Goal: Navigation & Orientation: Find specific page/section

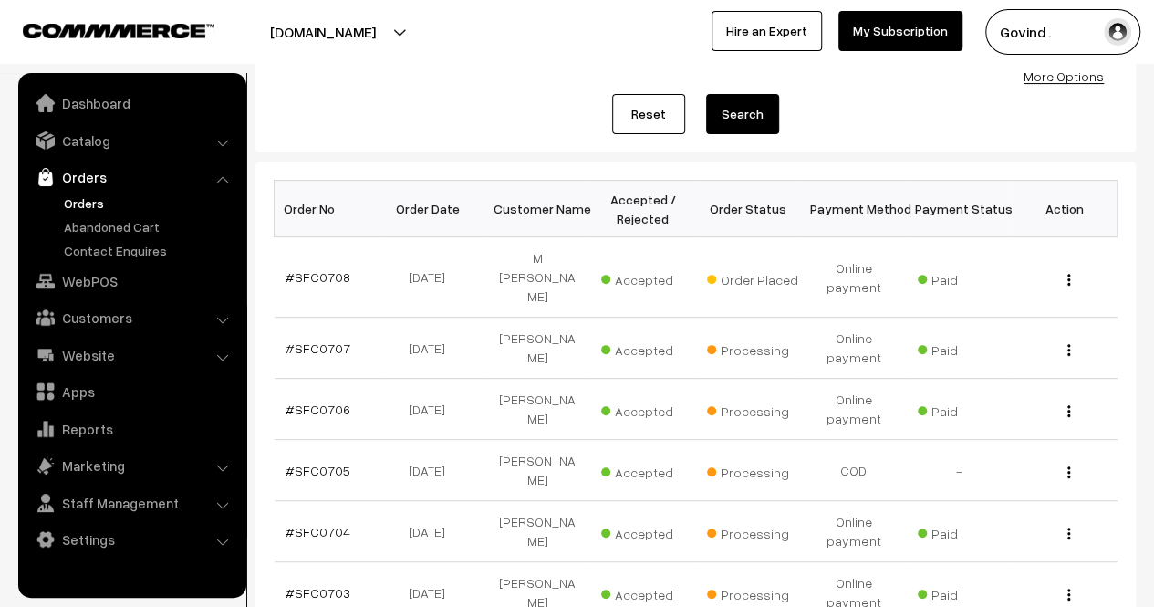
scroll to position [203, 0]
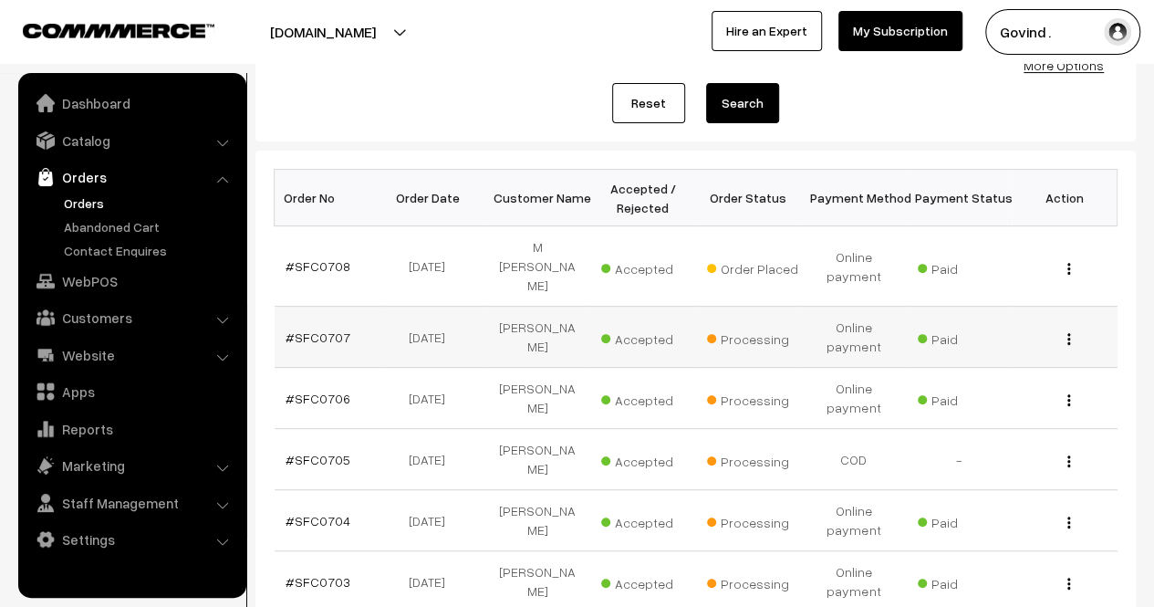
click at [1067, 333] on img "button" at bounding box center [1068, 339] width 3 height 12
click at [974, 345] on link "View" at bounding box center [987, 365] width 155 height 40
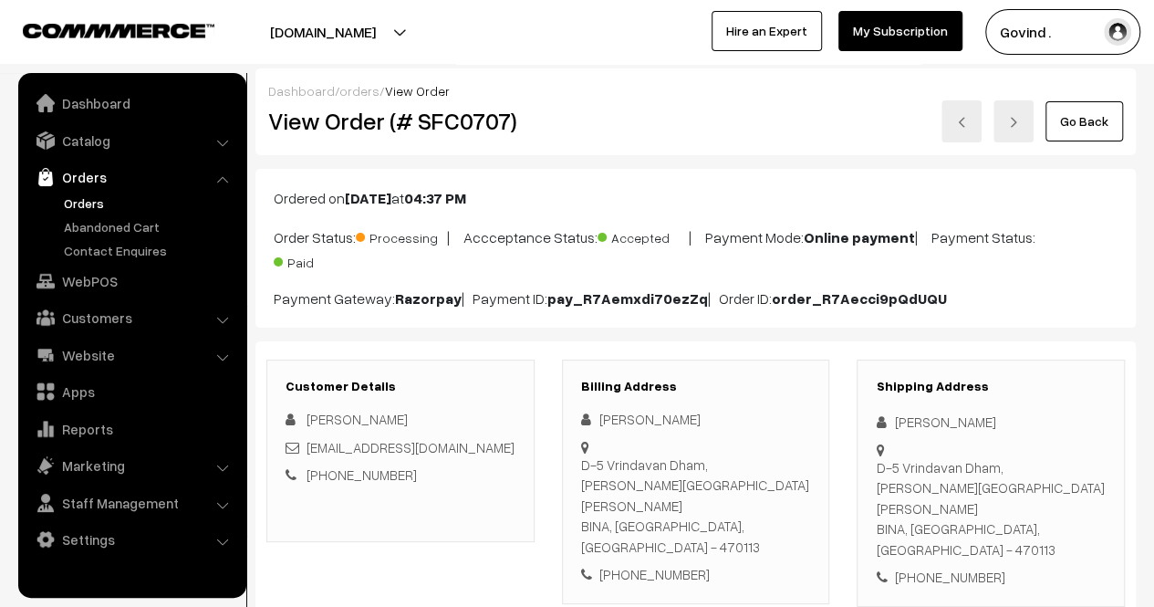
click at [1084, 130] on link "Go Back" at bounding box center [1084, 121] width 78 height 40
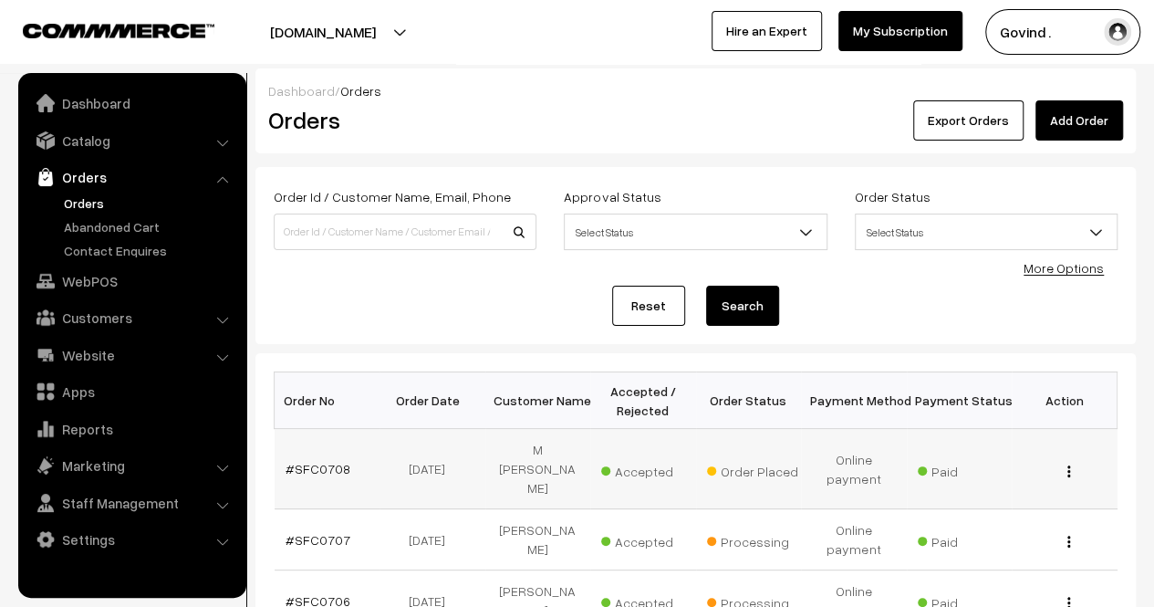
click at [1065, 459] on div "View" at bounding box center [1065, 468] width 84 height 19
click at [1069, 465] on img "button" at bounding box center [1068, 471] width 3 height 12
click at [1000, 493] on link "View" at bounding box center [987, 496] width 155 height 40
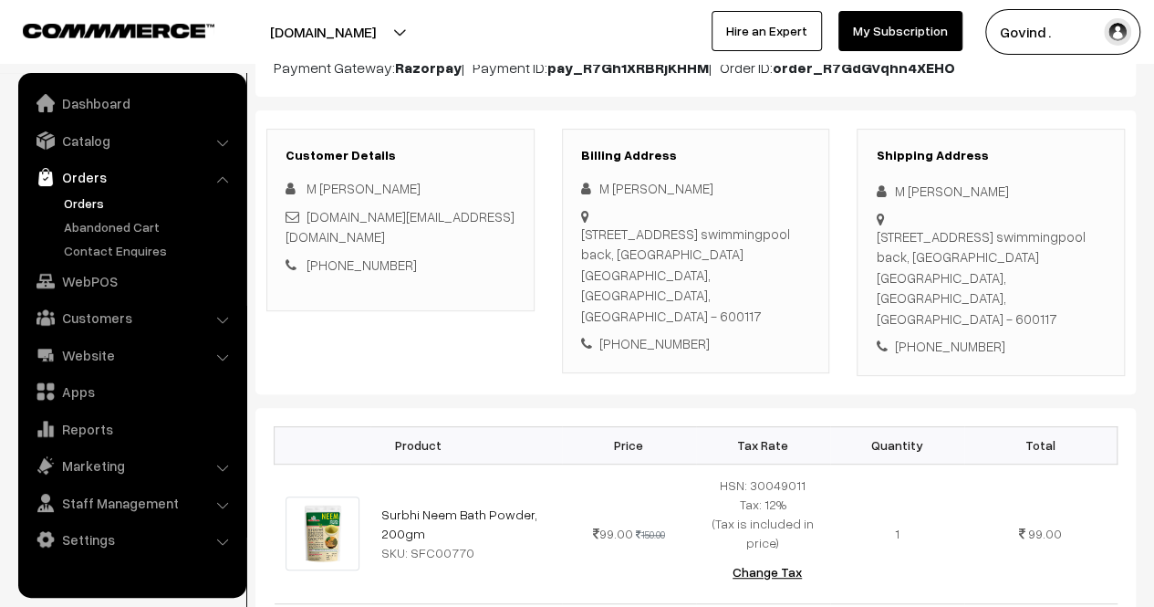
scroll to position [228, 0]
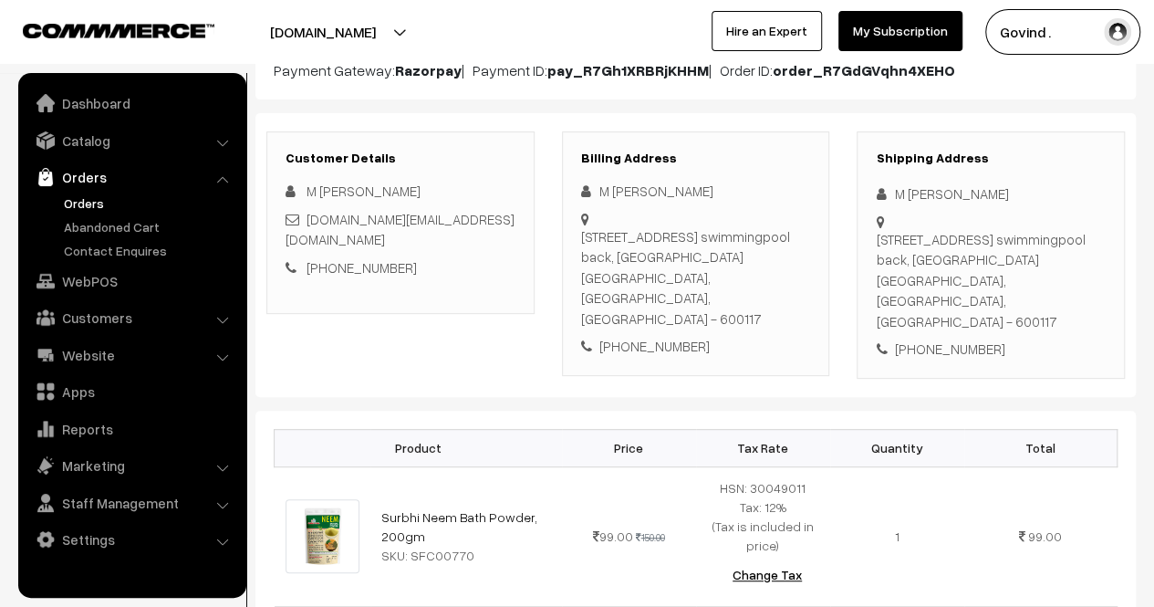
drag, startPoint x: 896, startPoint y: 191, endPoint x: 994, endPoint y: 189, distance: 98.5
click at [994, 189] on div "M Visweswara rao" at bounding box center [991, 193] width 230 height 21
copy div "M Visweswara rao"
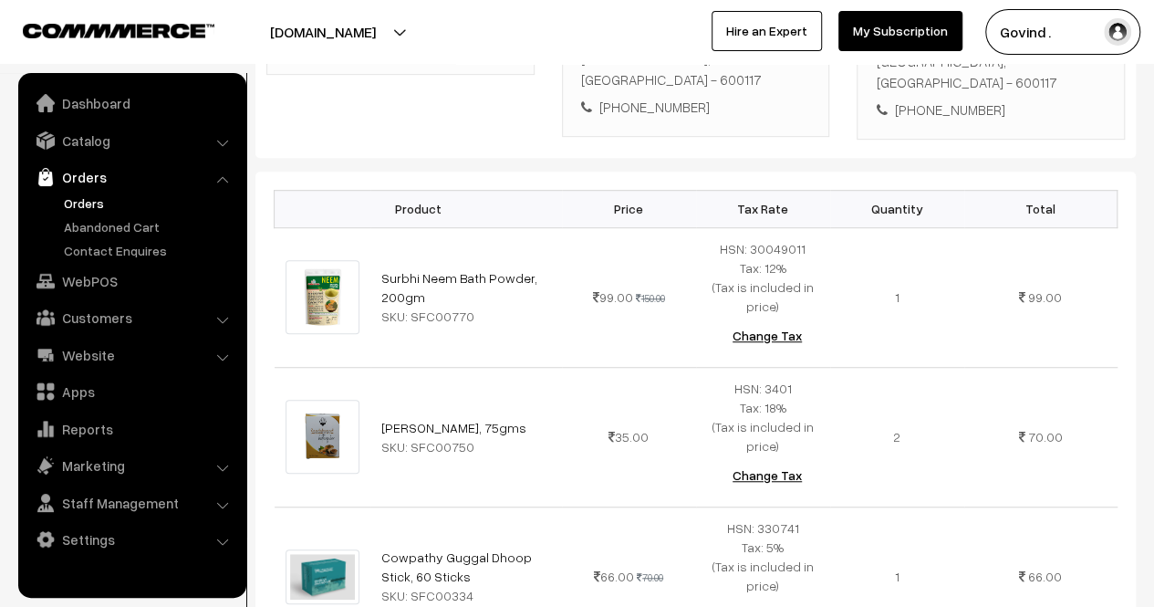
scroll to position [0, 0]
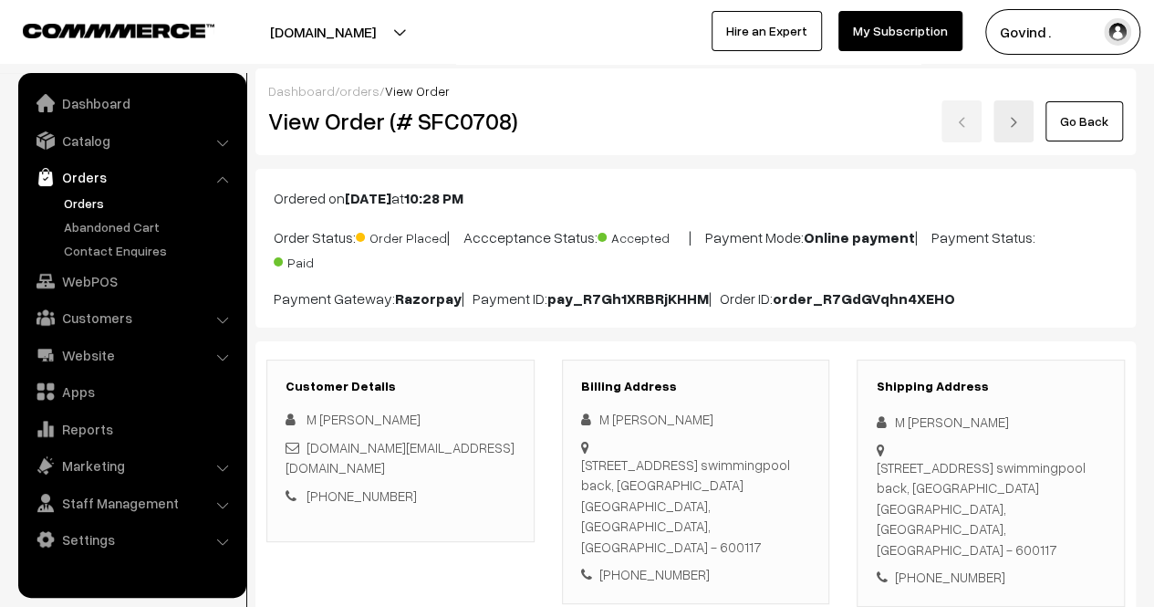
click at [1089, 123] on link "Go Back" at bounding box center [1084, 121] width 78 height 40
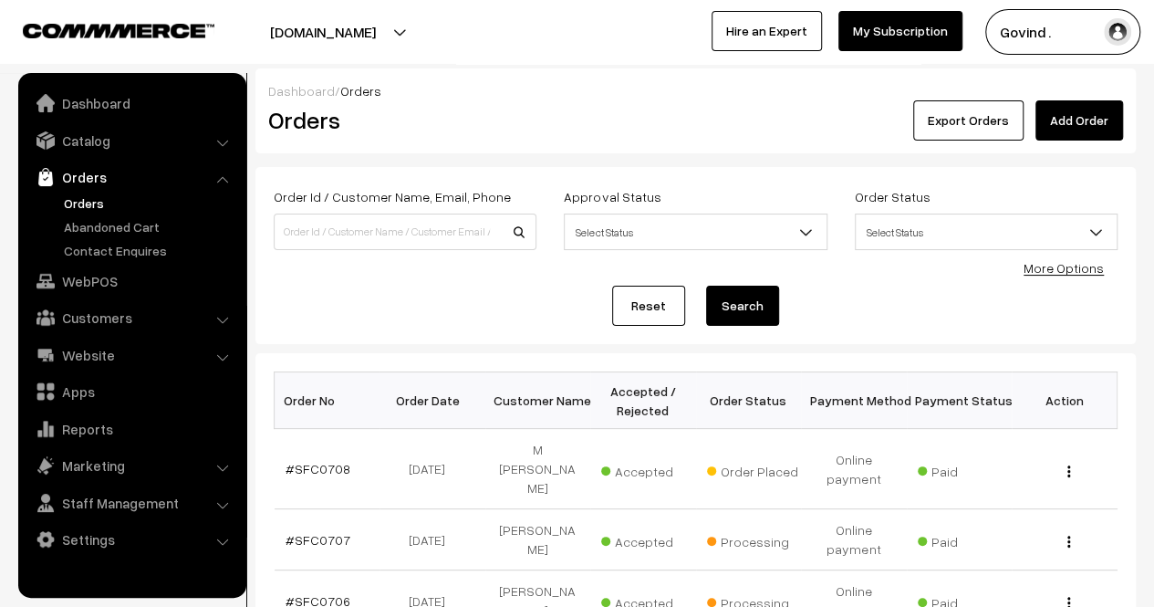
scroll to position [46, 0]
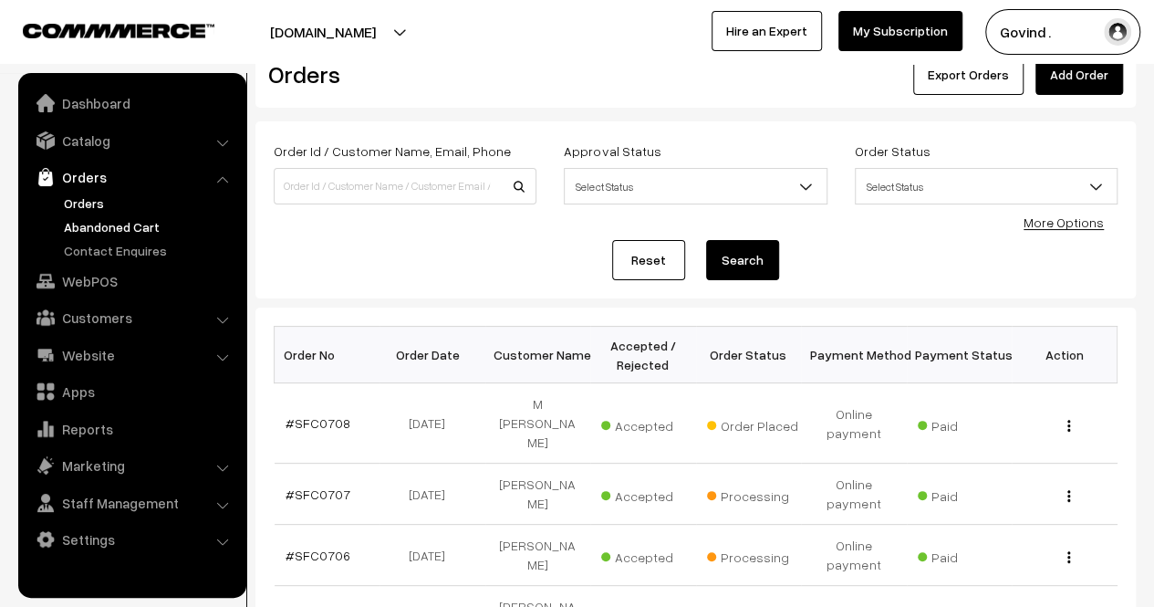
click at [71, 232] on link "Abandoned Cart" at bounding box center [149, 226] width 181 height 19
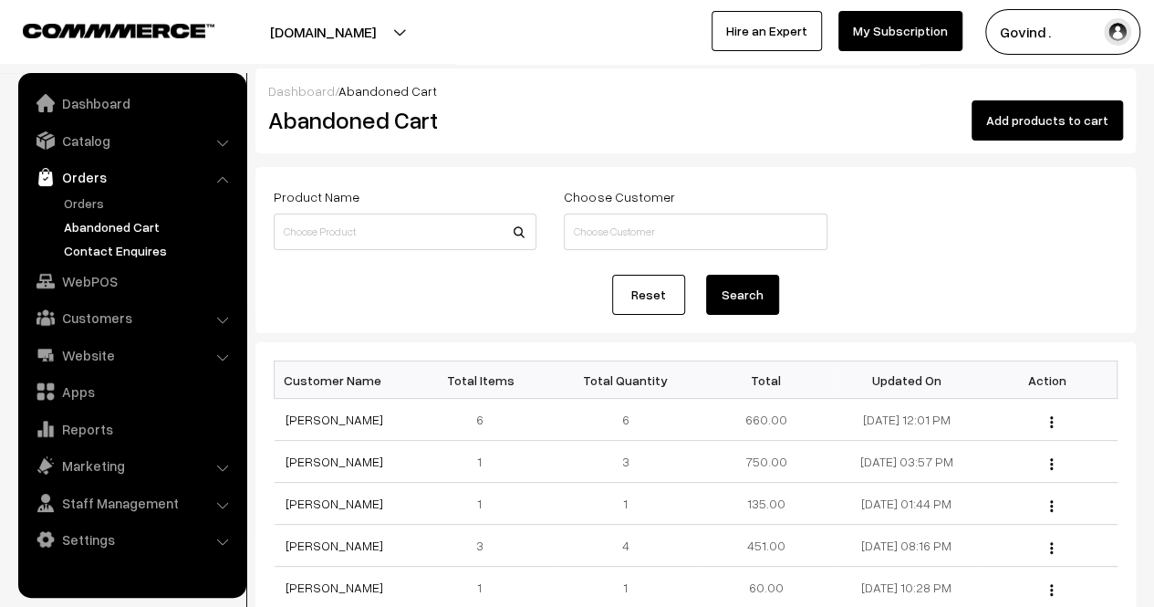
click at [101, 249] on link "Contact Enquires" at bounding box center [149, 250] width 181 height 19
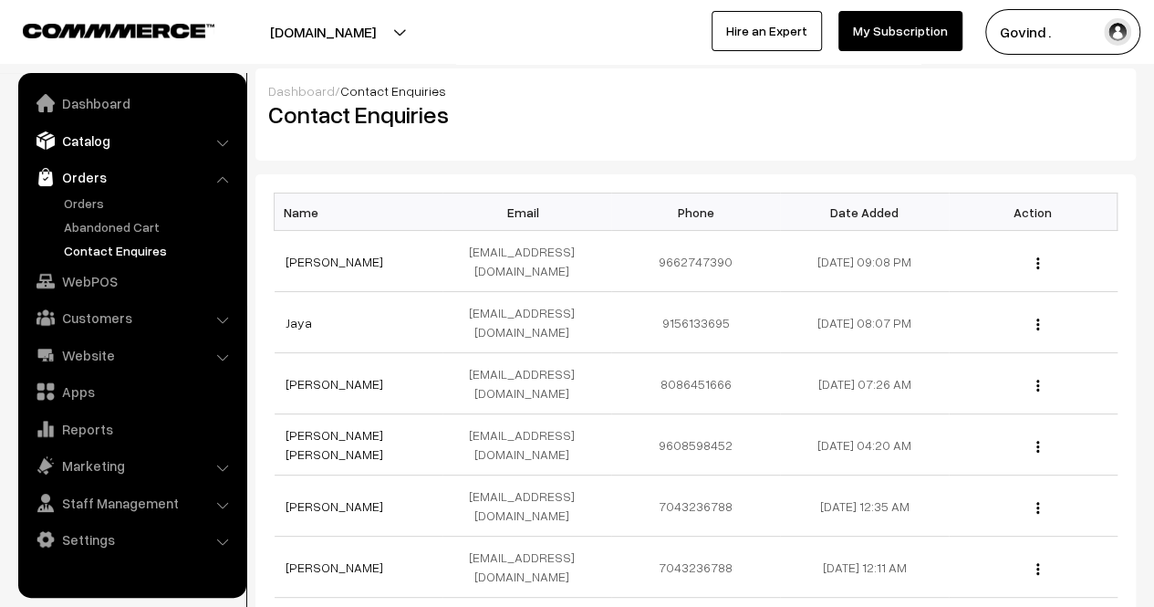
click at [99, 151] on link "Catalog" at bounding box center [131, 140] width 217 height 33
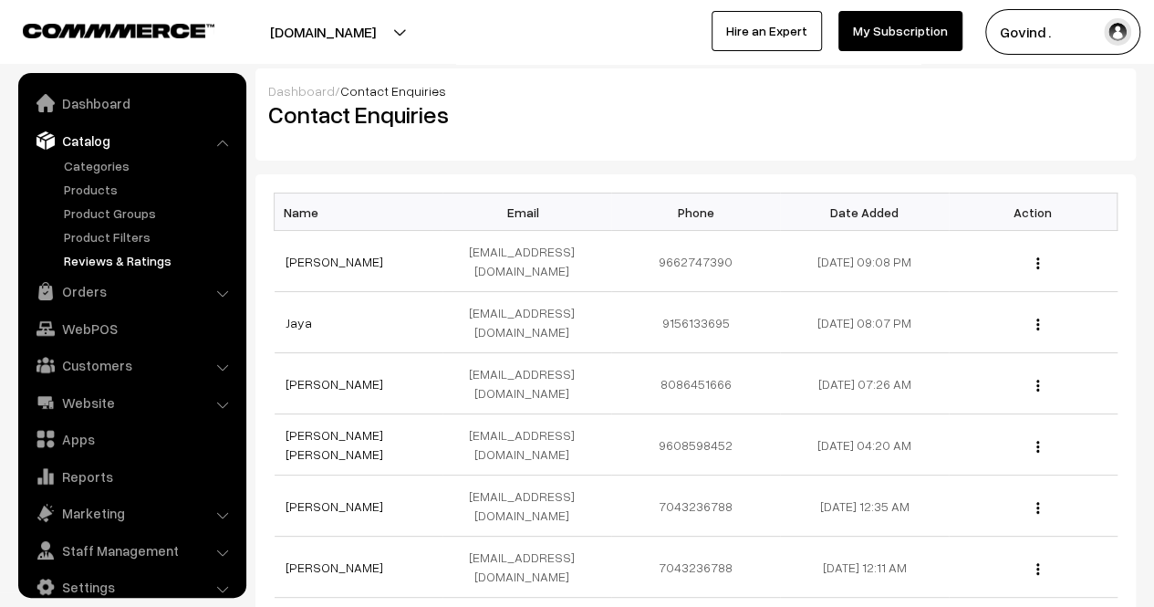
click at [108, 253] on link "Reviews & Ratings" at bounding box center [149, 260] width 181 height 19
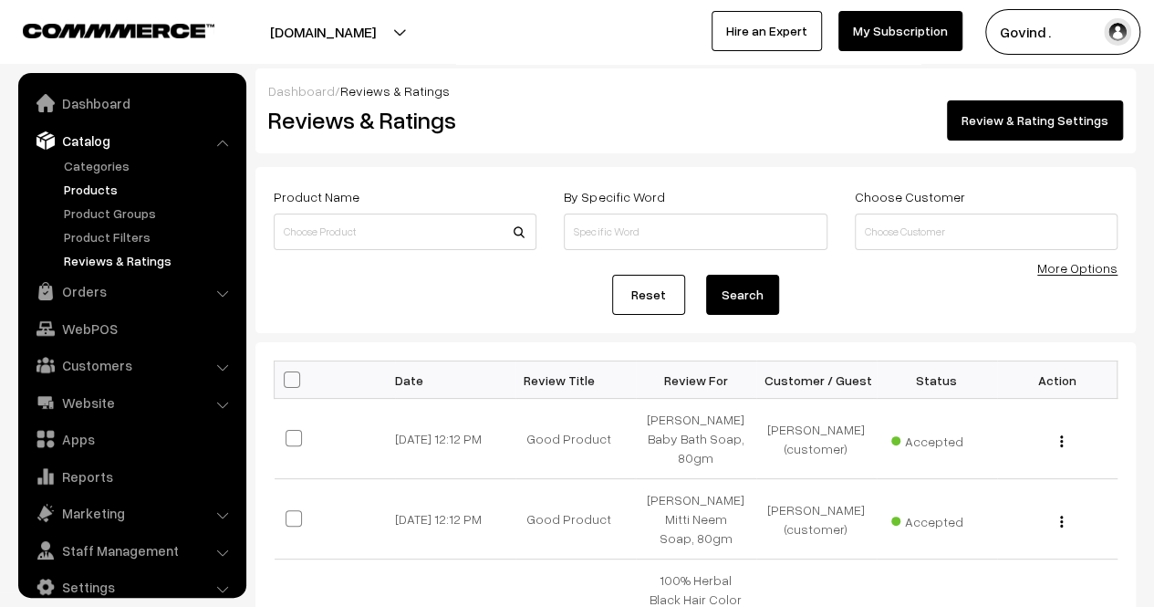
scroll to position [23, 0]
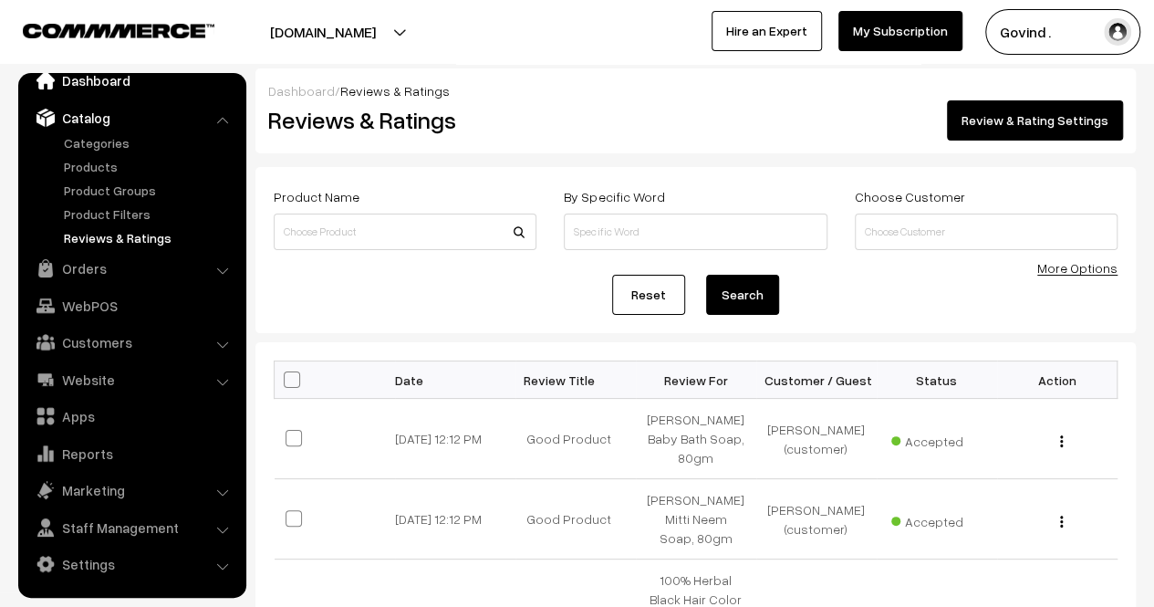
click at [100, 85] on link "Dashboard" at bounding box center [131, 80] width 217 height 33
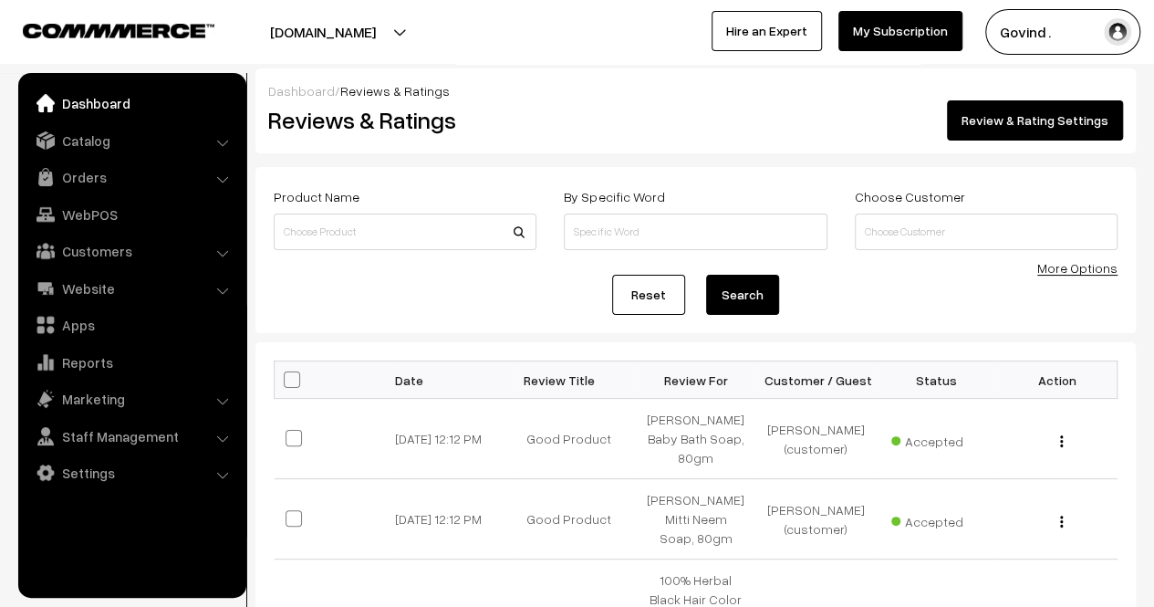
scroll to position [0, 0]
